Goal: Check status: Check status

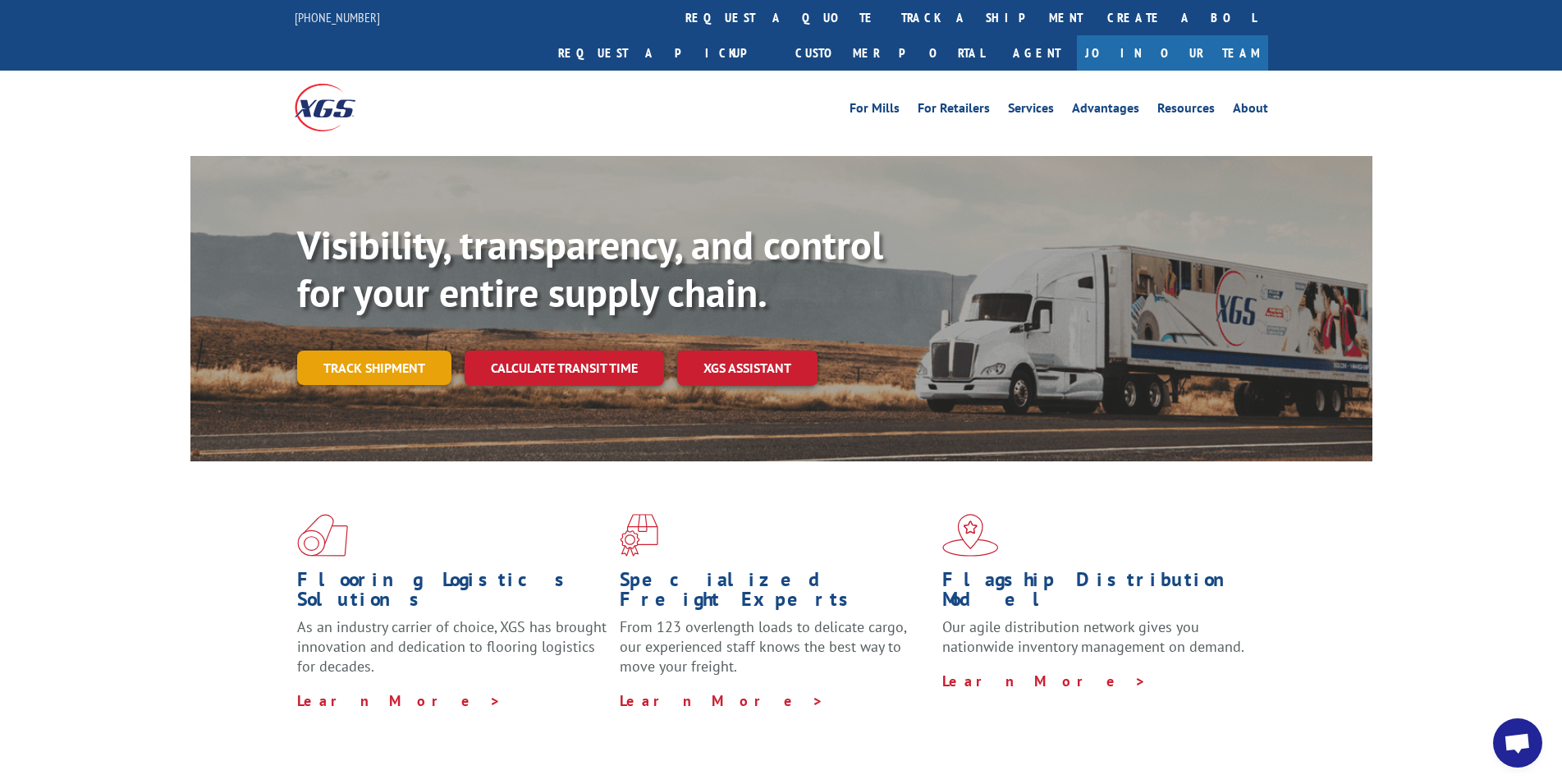
click at [369, 351] on link "Track shipment" at bounding box center [374, 368] width 155 height 35
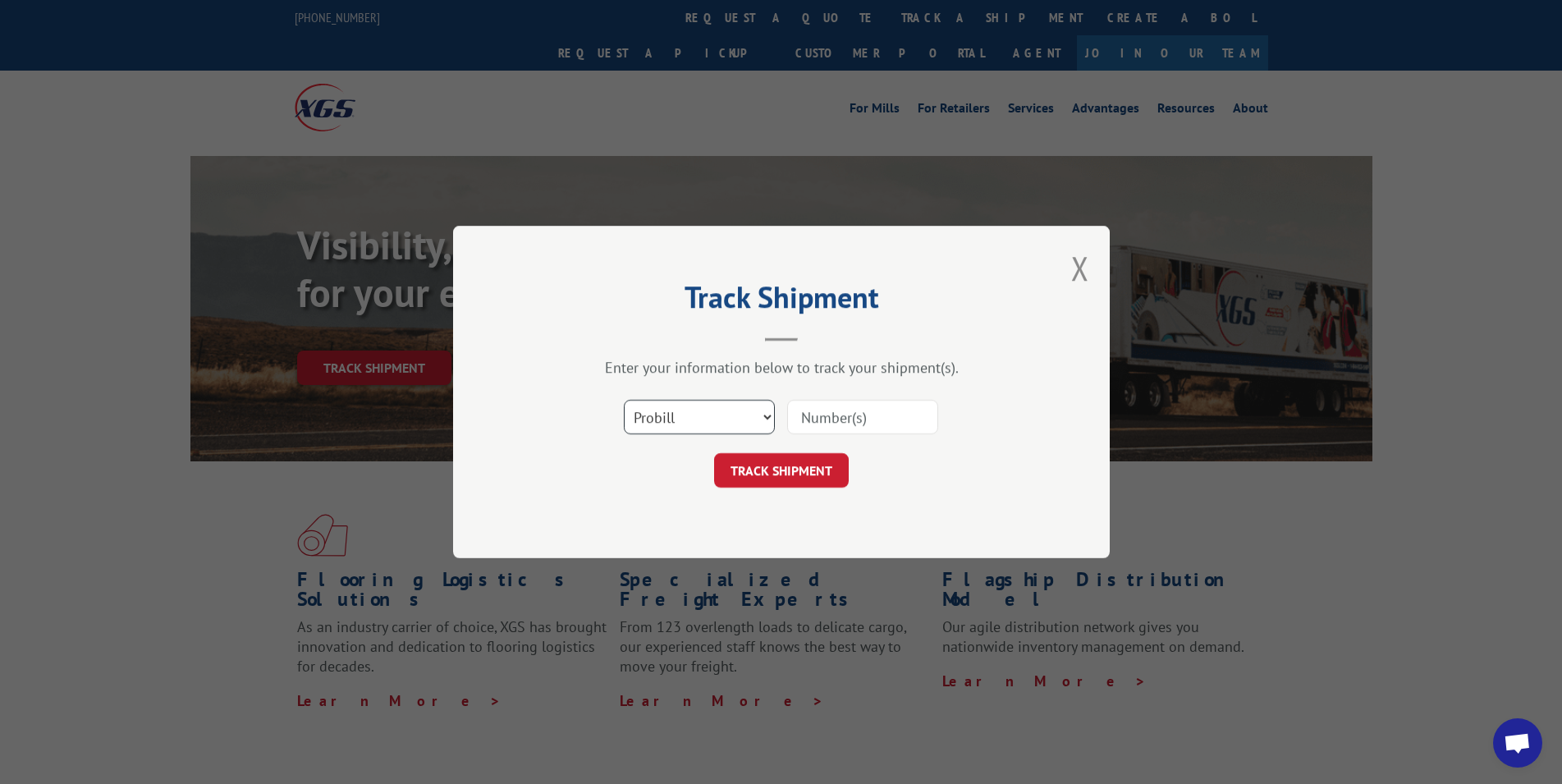
click at [624, 399] on select "Select category... Probill BOL PO" at bounding box center [699, 417] width 151 height 35
click at [847, 417] on input at bounding box center [862, 417] width 151 height 35
click at [846, 417] on input at bounding box center [862, 417] width 151 height 35
type input "2"
type input "726347296"
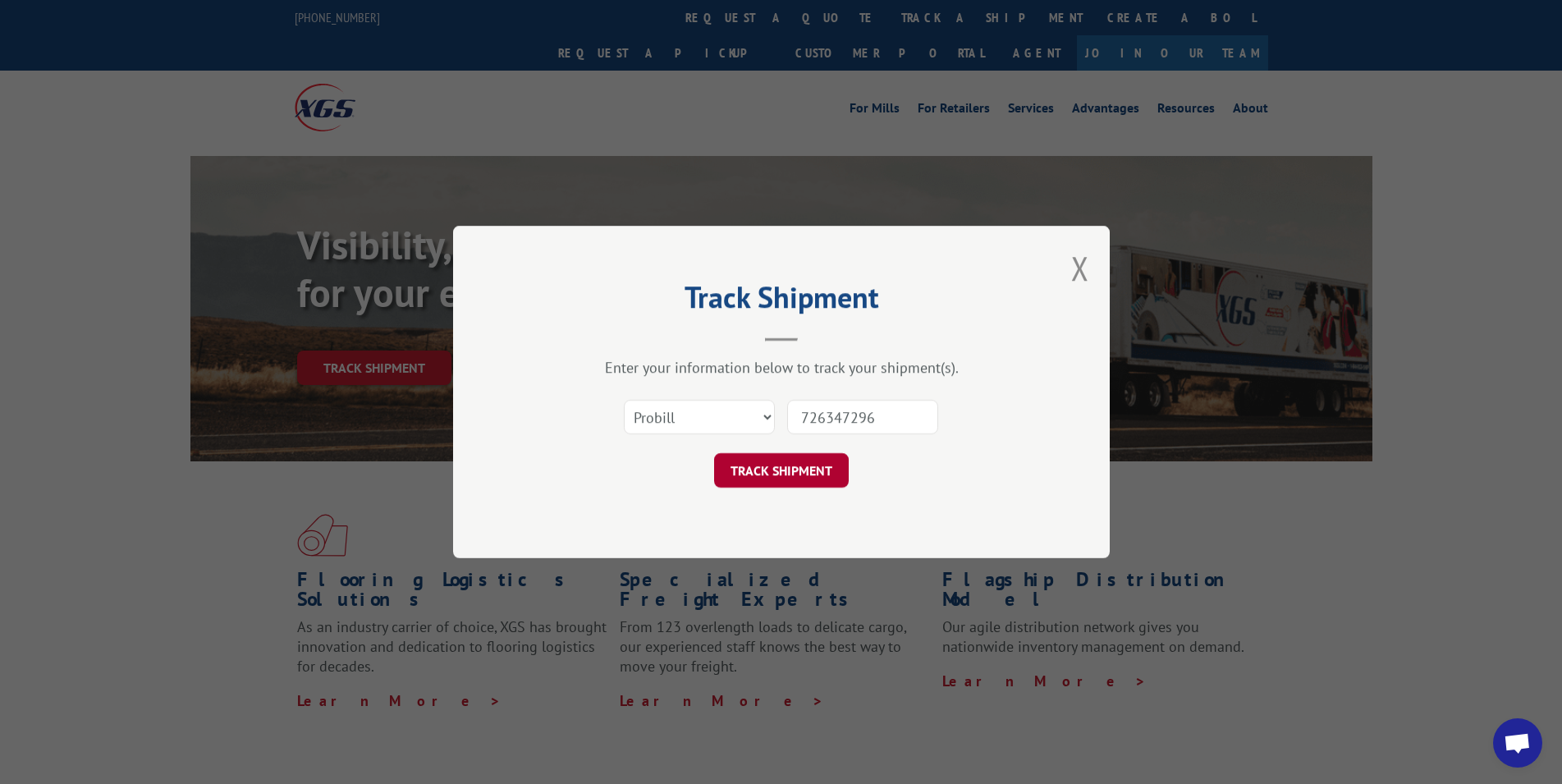
click at [825, 462] on button "TRACK SHIPMENT" at bounding box center [781, 471] width 135 height 35
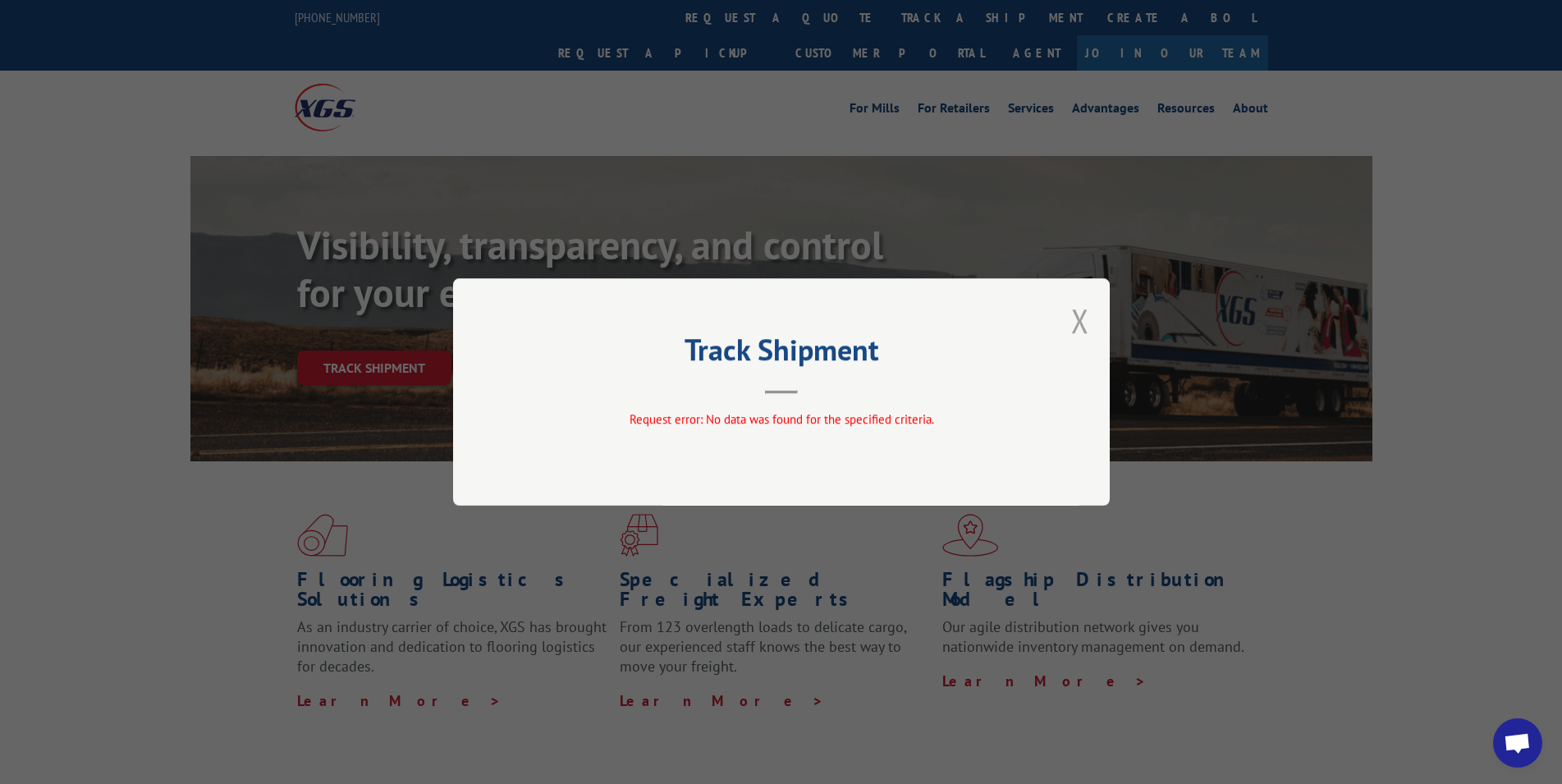
click at [1076, 318] on button "Close modal" at bounding box center [1080, 320] width 18 height 44
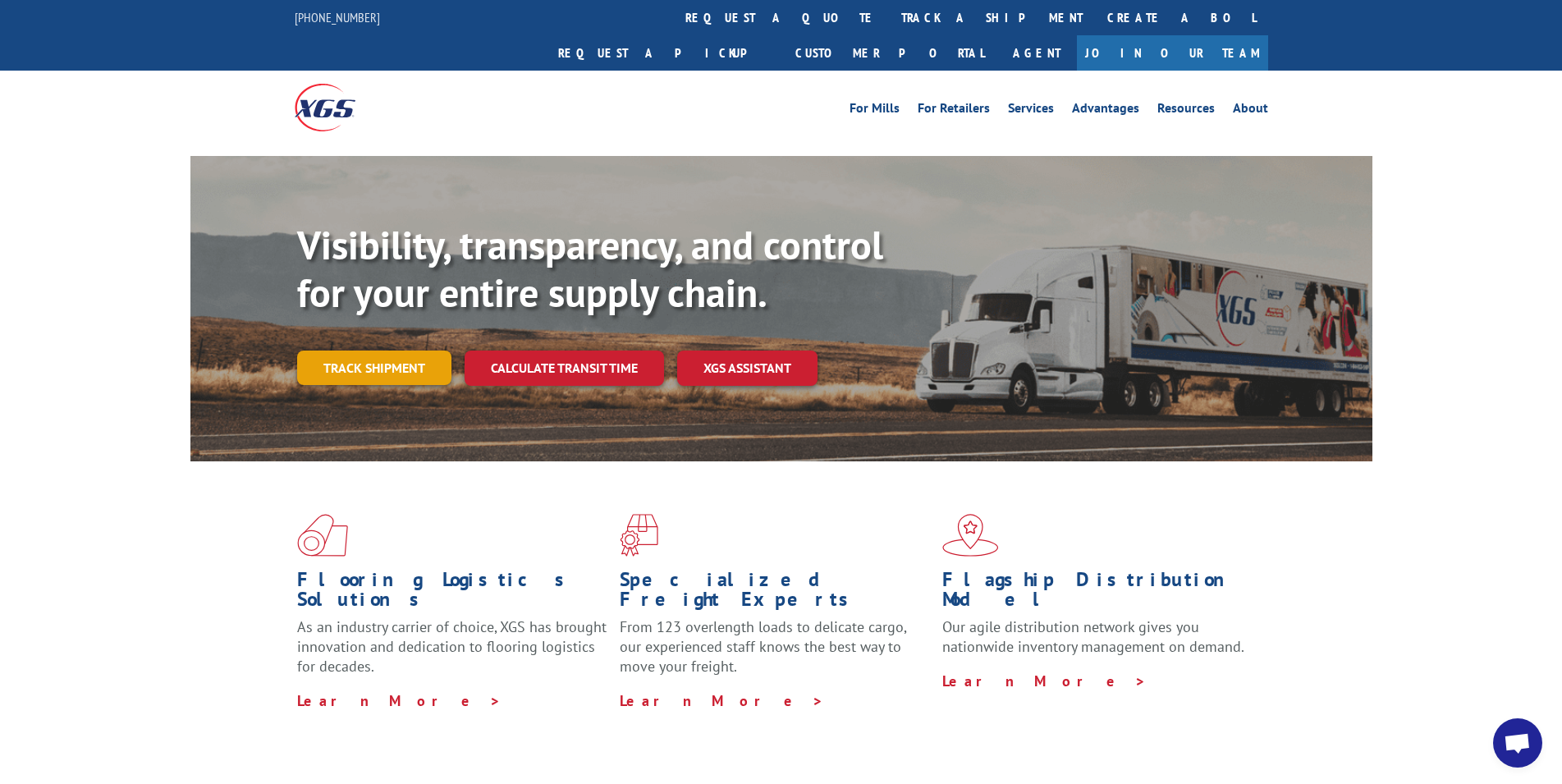
click at [345, 351] on link "Track shipment" at bounding box center [374, 368] width 155 height 35
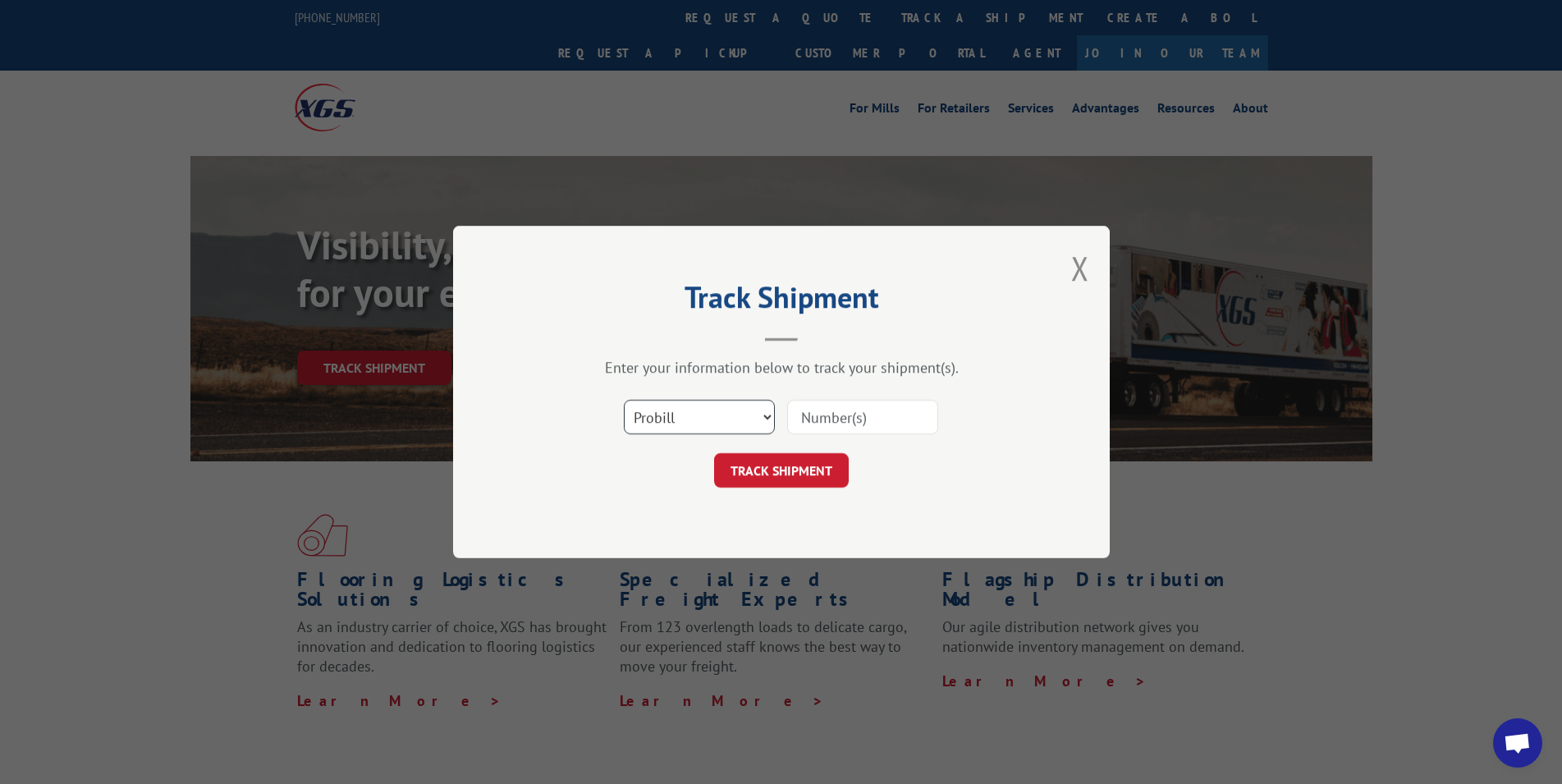
click at [624, 399] on select "Select category... Probill BOL PO" at bounding box center [699, 417] width 151 height 35
select select "po"
click option "PO" at bounding box center [0, 0] width 0 height 0
click at [831, 423] on input at bounding box center [862, 417] width 151 height 35
type input "S0258DB"
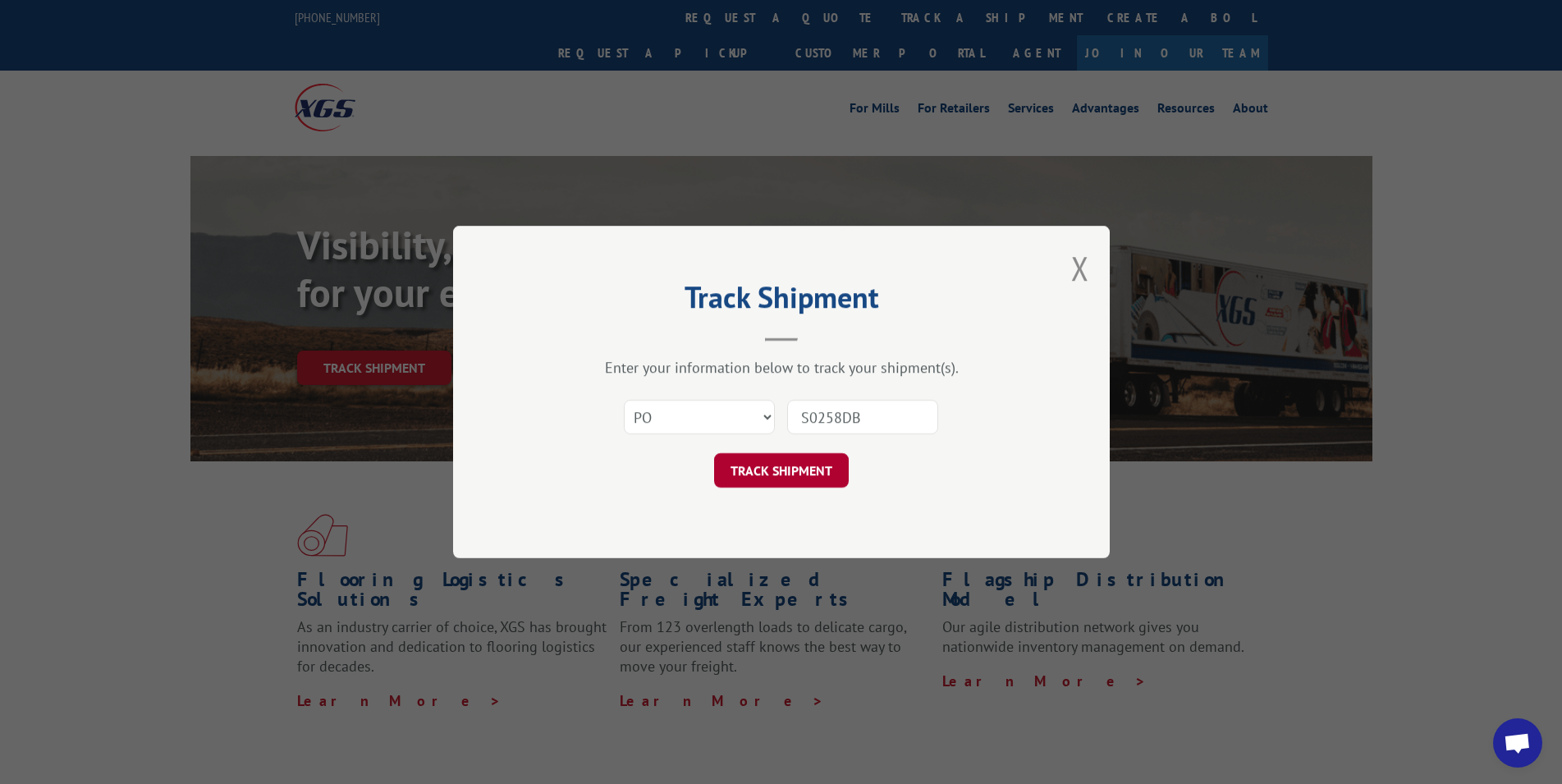
click at [795, 463] on button "TRACK SHIPMENT" at bounding box center [781, 471] width 135 height 35
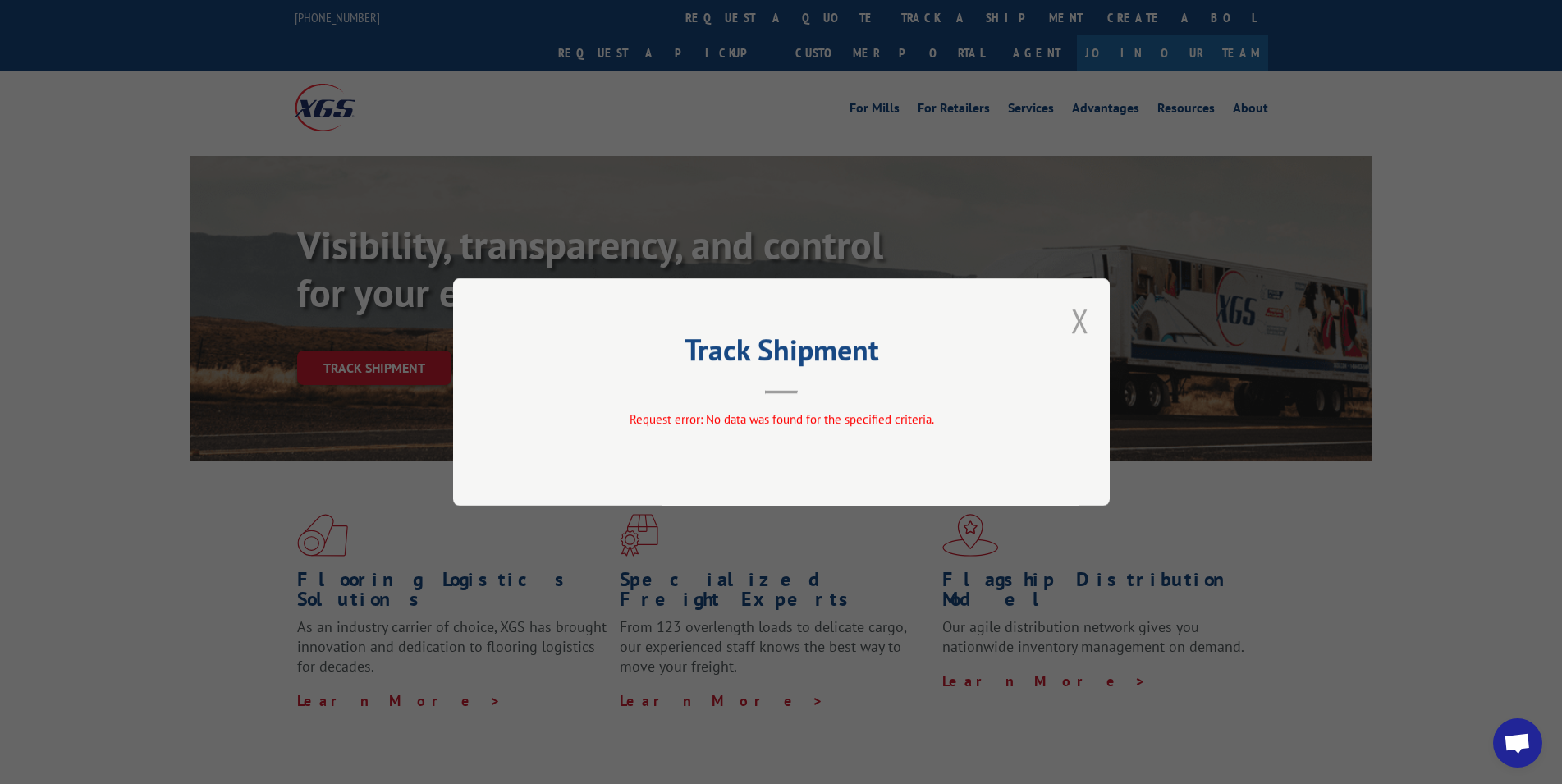
click at [1078, 323] on button "Close modal" at bounding box center [1080, 320] width 18 height 44
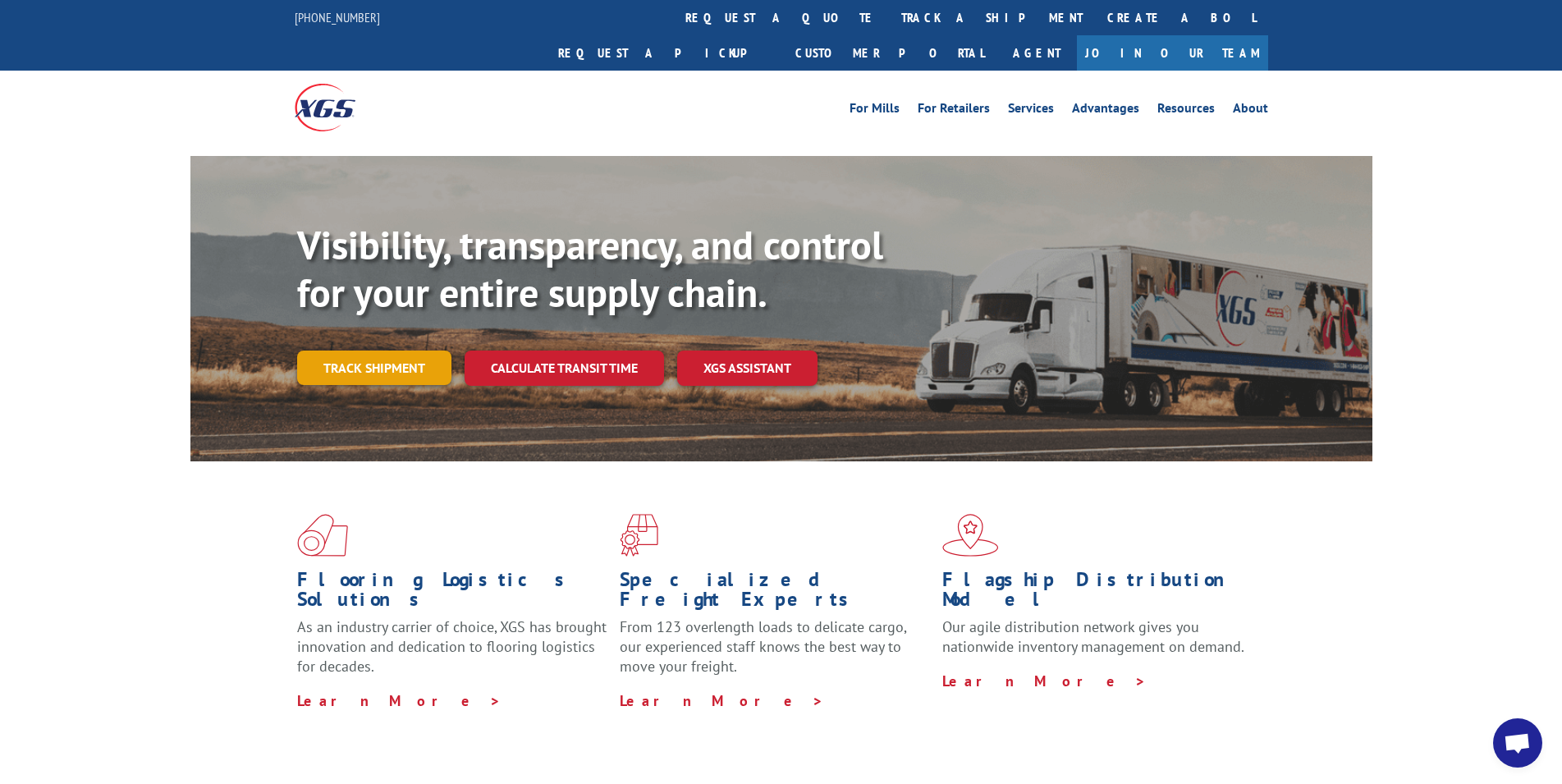
click at [410, 351] on link "Track shipment" at bounding box center [374, 368] width 155 height 35
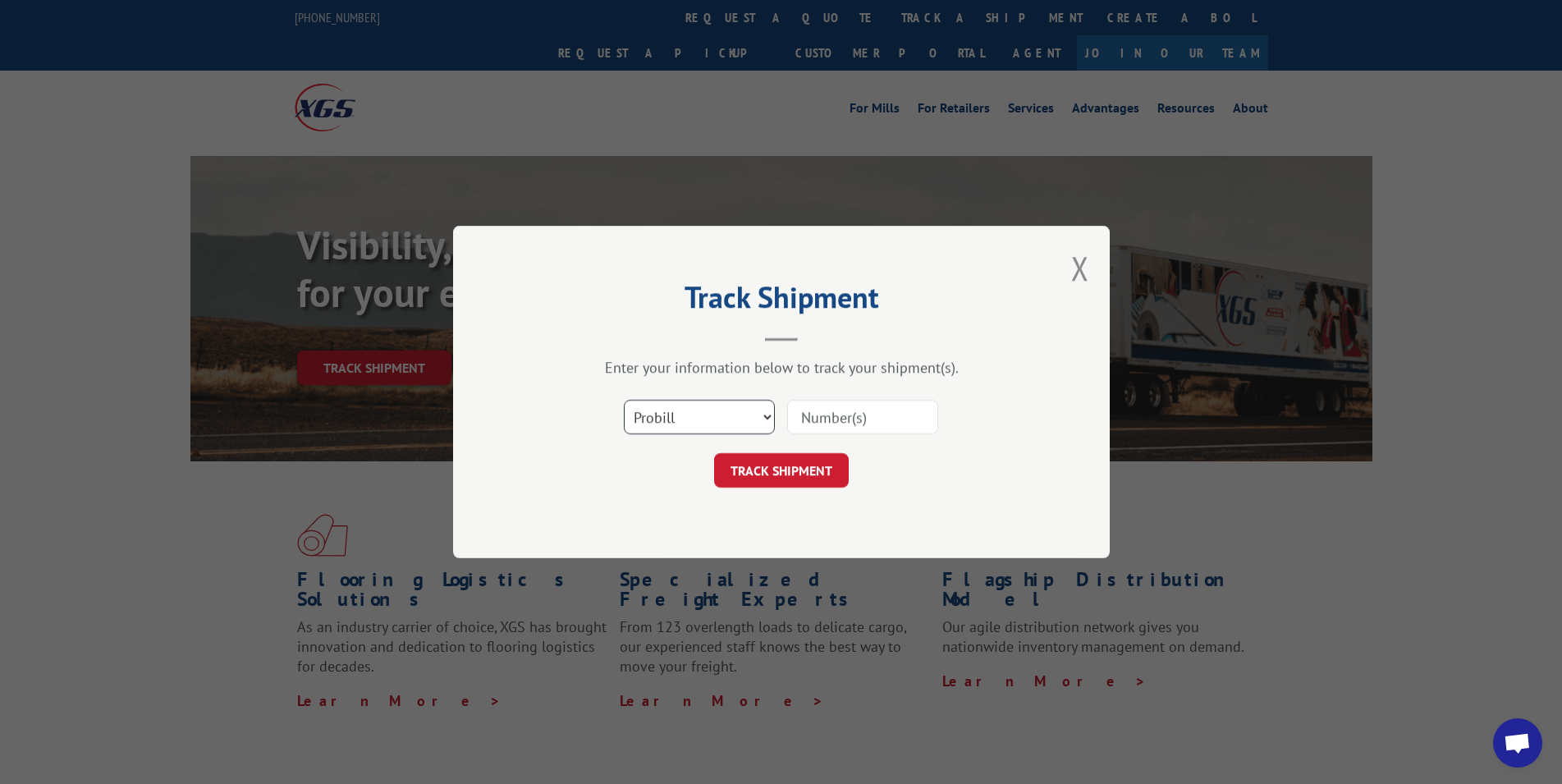
click at [624, 399] on select "Select category... Probill BOL PO" at bounding box center [699, 417] width 151 height 35
select select "bol"
click option "BOL" at bounding box center [0, 0] width 0 height 0
click at [824, 423] on input at bounding box center [862, 417] width 151 height 35
type input "726347296"
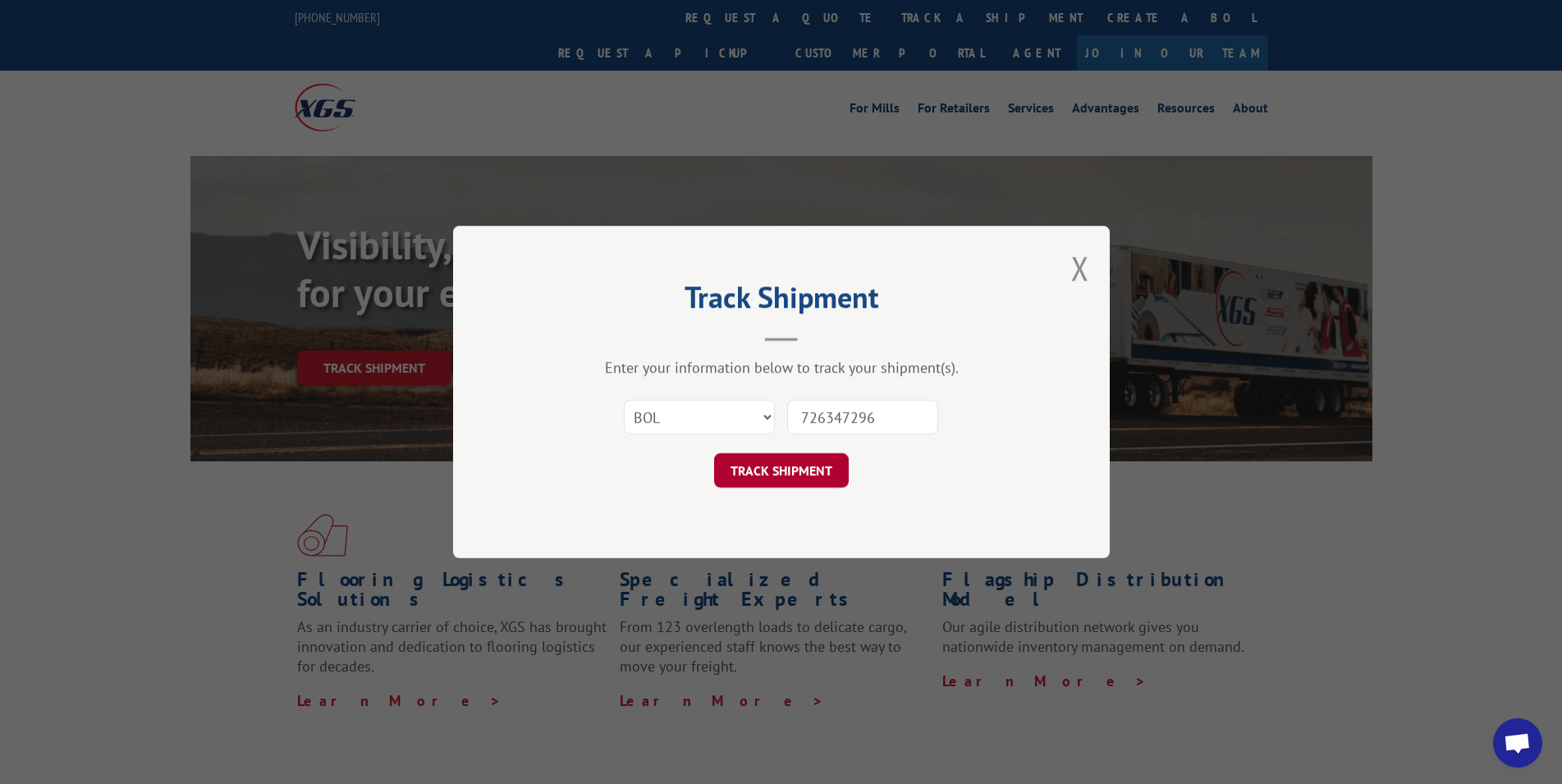
click at [817, 466] on button "TRACK SHIPMENT" at bounding box center [781, 471] width 135 height 35
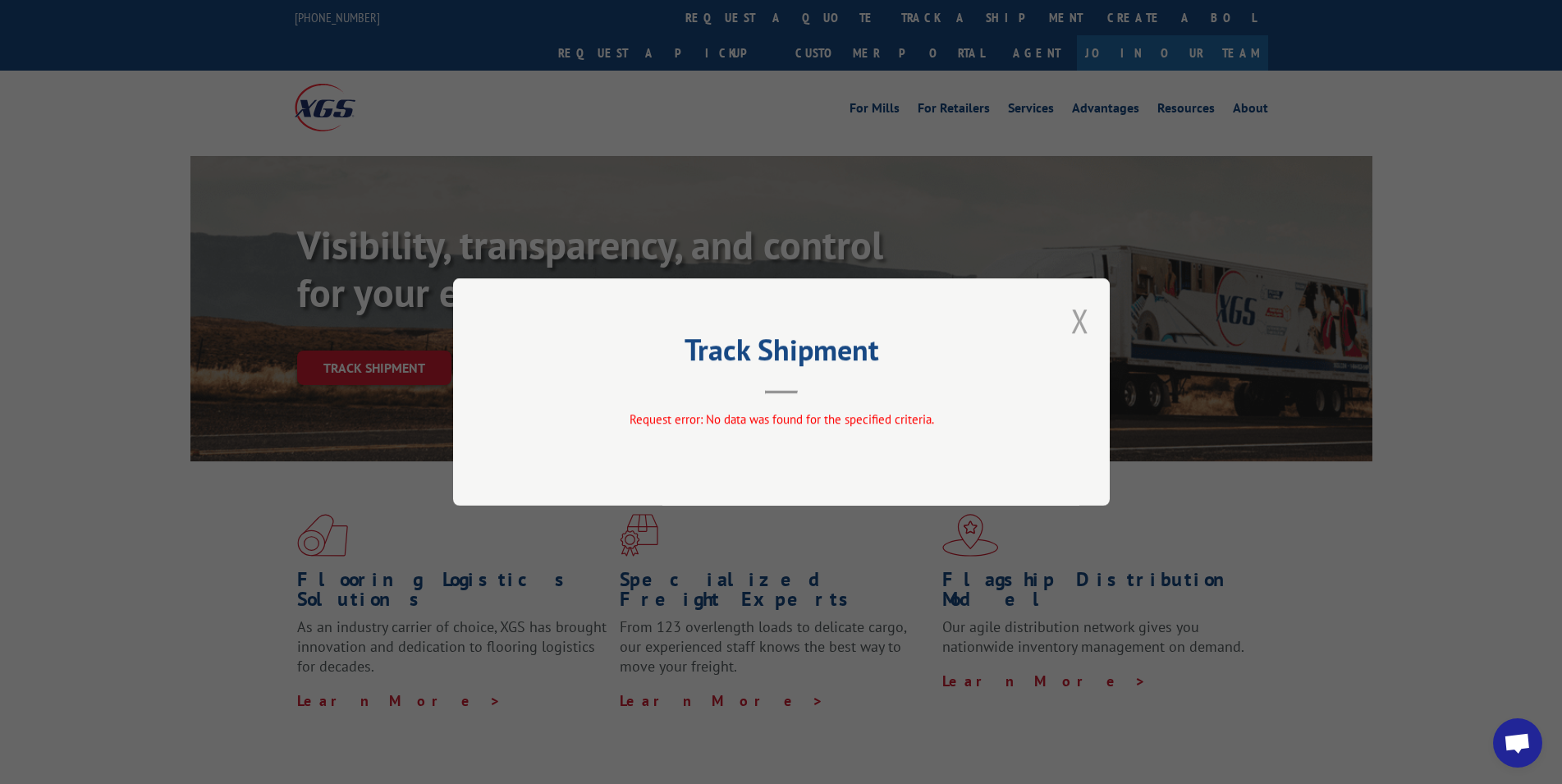
click at [1087, 330] on button "Close modal" at bounding box center [1080, 320] width 18 height 44
